Goal: Information Seeking & Learning: Learn about a topic

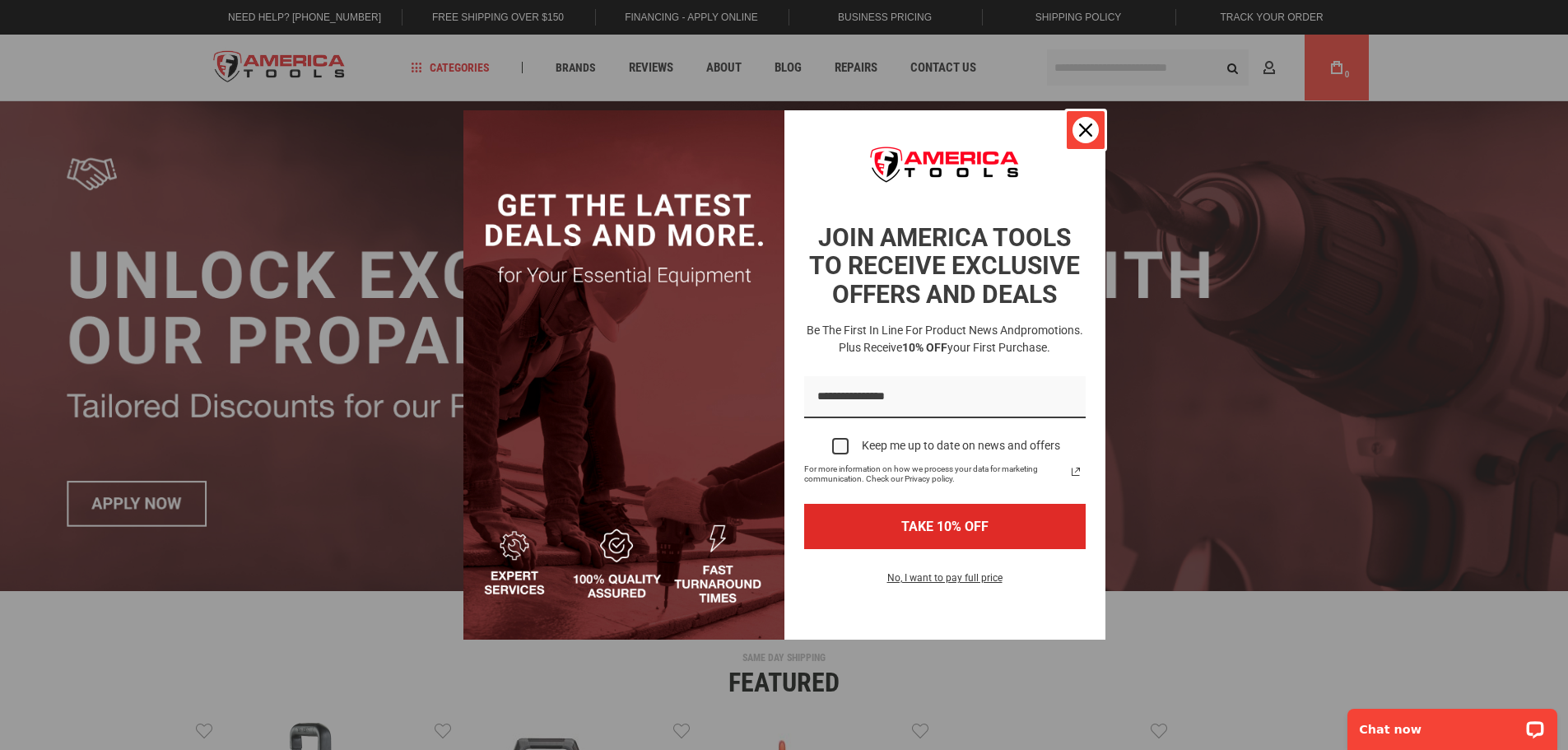
click at [1089, 123] on icon "close icon" at bounding box center [1085, 129] width 13 height 13
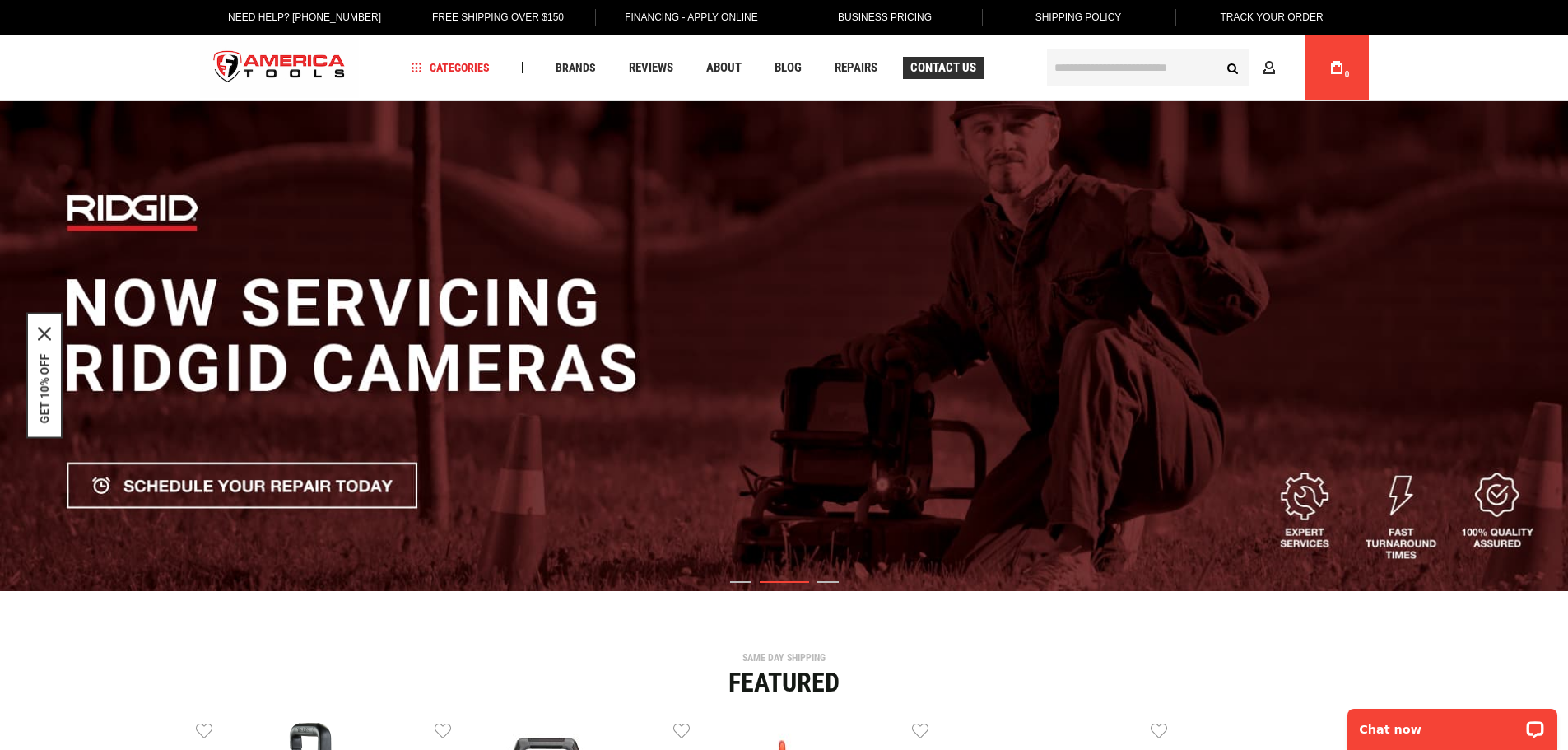
click at [919, 66] on span "Contact Us" at bounding box center [944, 67] width 66 height 12
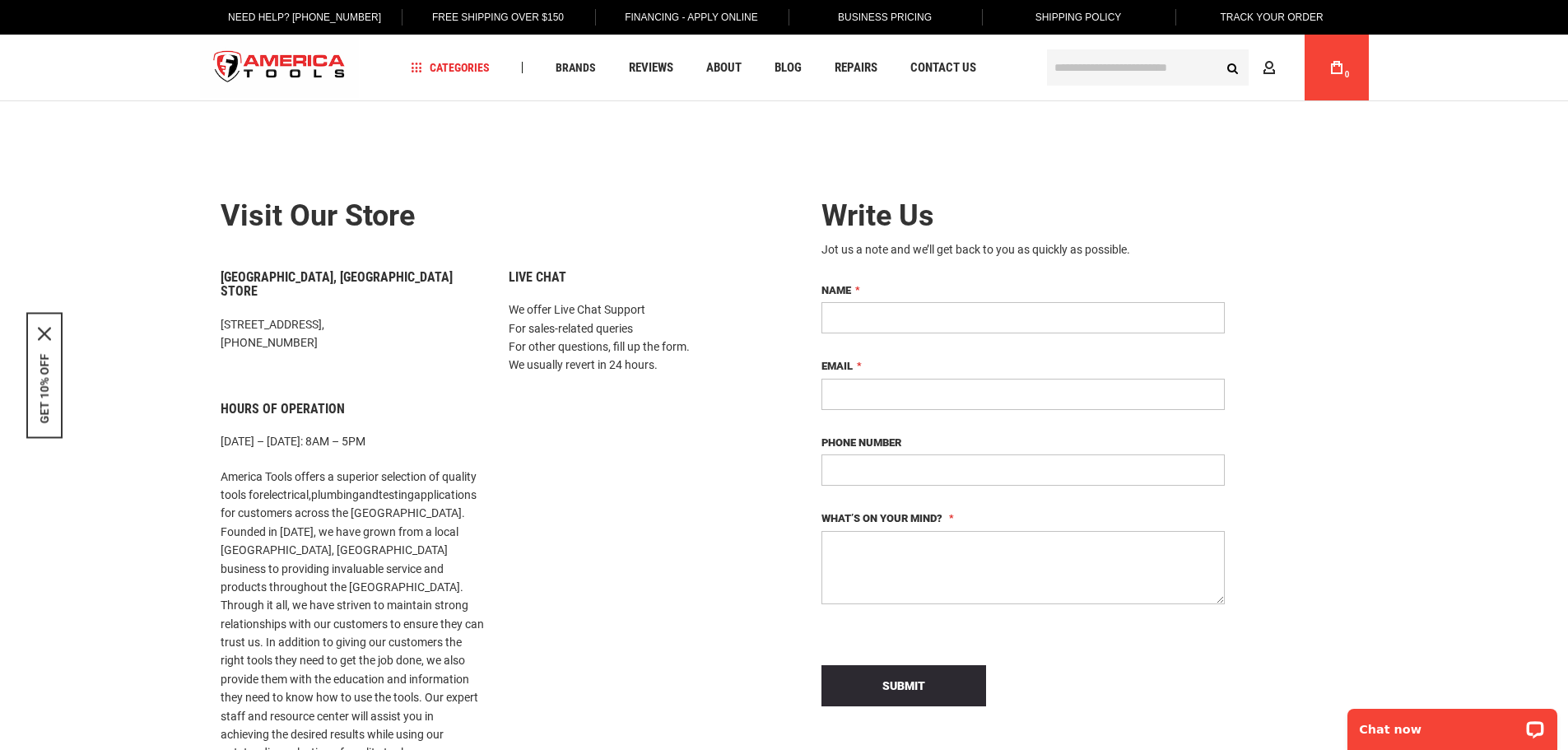
click at [861, 15] on link "Business Pricing" at bounding box center [884, 17] width 119 height 35
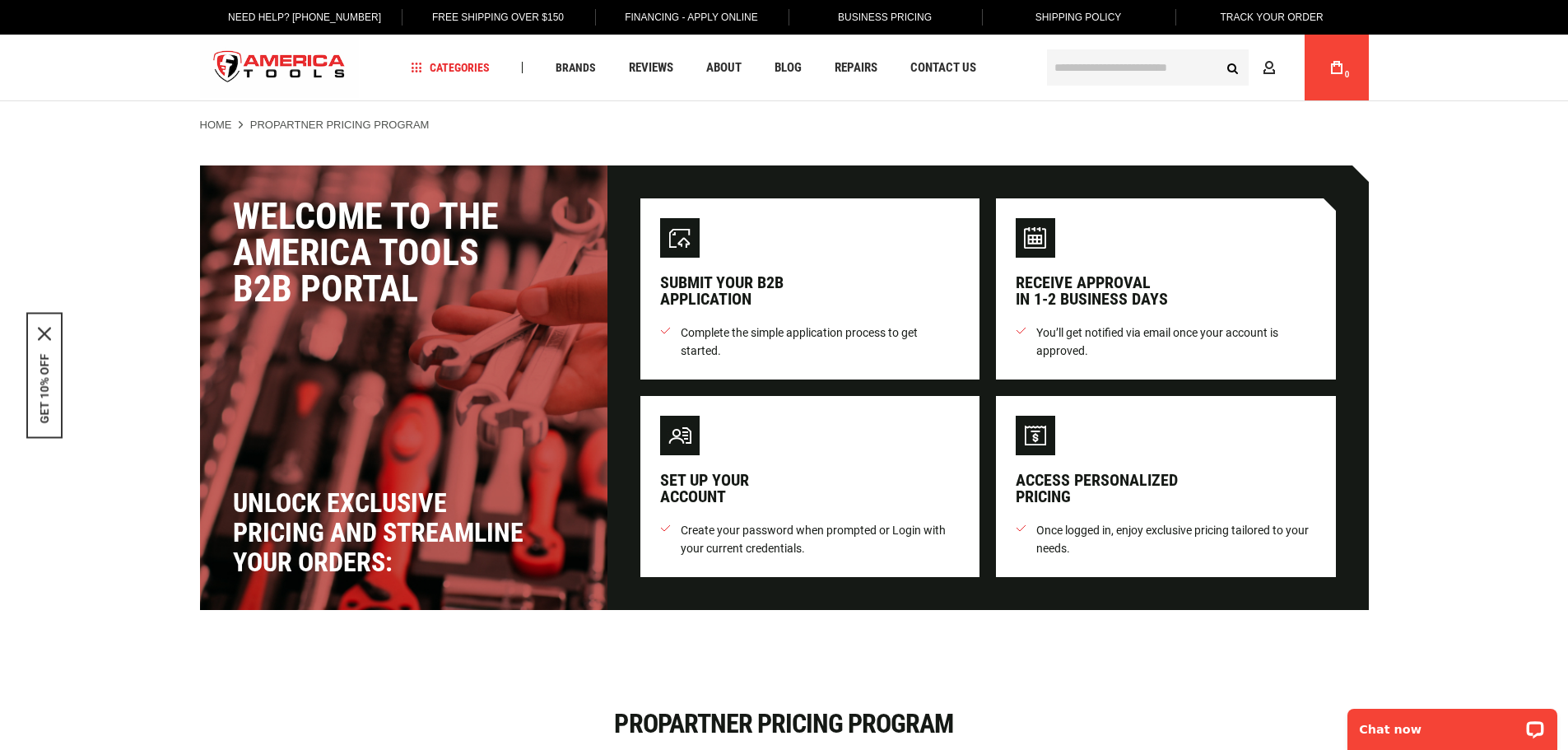
click at [1072, 17] on span "Shipping Policy" at bounding box center [1079, 17] width 86 height 12
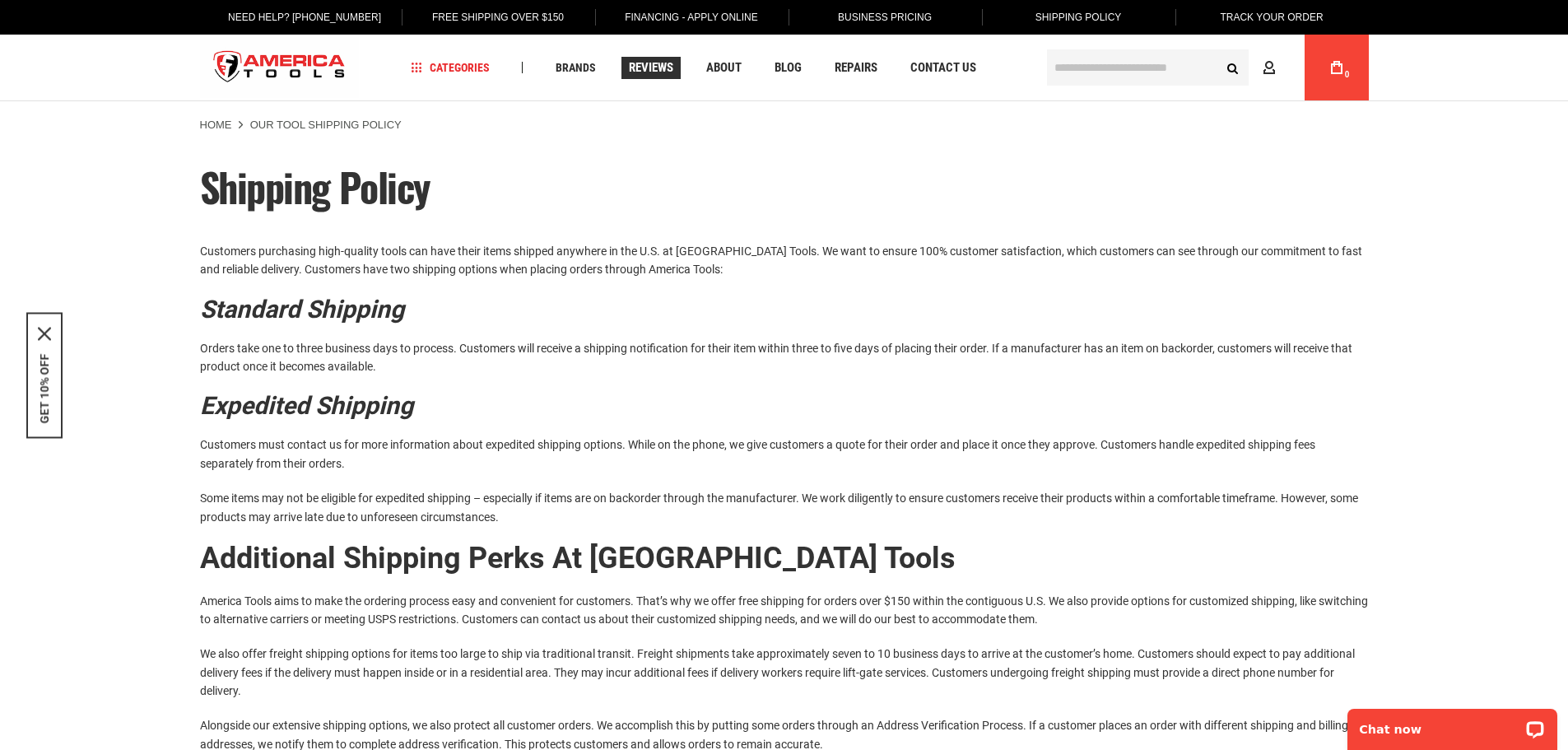
click at [649, 76] on link "Reviews" at bounding box center [651, 68] width 60 height 22
